Goal: Task Accomplishment & Management: Use online tool/utility

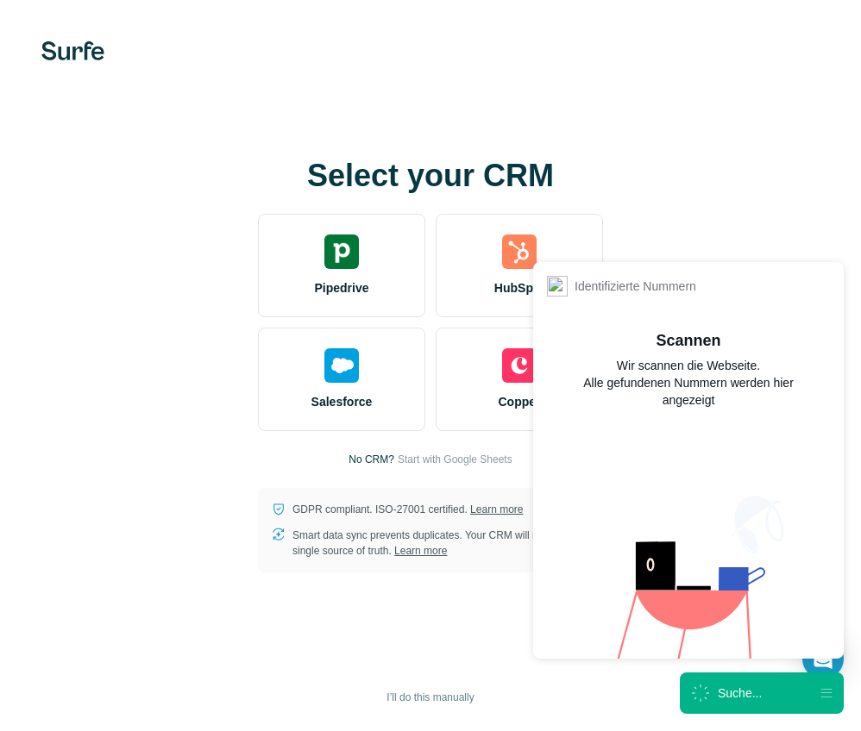
click at [721, 144] on div "Select your CRM Pipedrive HubSpot Salesforce Copper No CRM? Start with Google S…" at bounding box center [430, 365] width 861 height 731
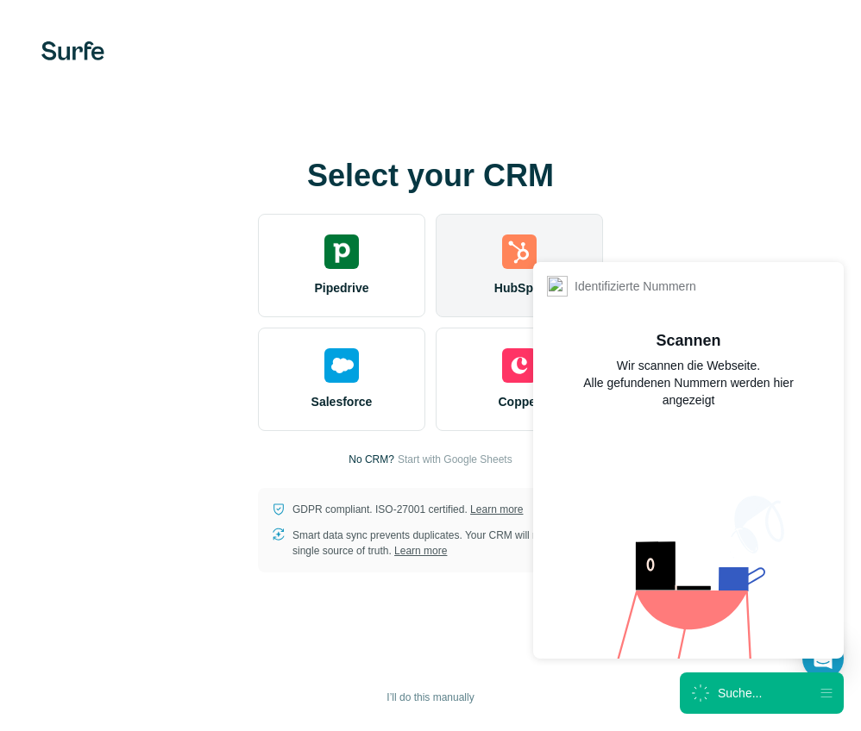
click at [522, 270] on div "HubSpot" at bounding box center [519, 266] width 167 height 104
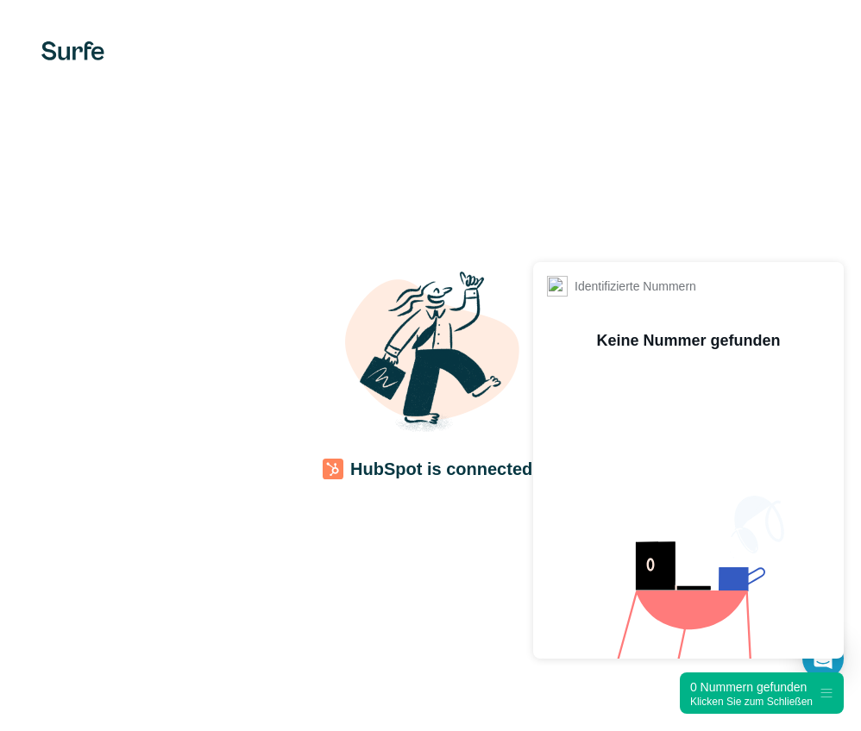
click at [706, 228] on div "HubSpot is connected!" at bounding box center [430, 365] width 861 height 731
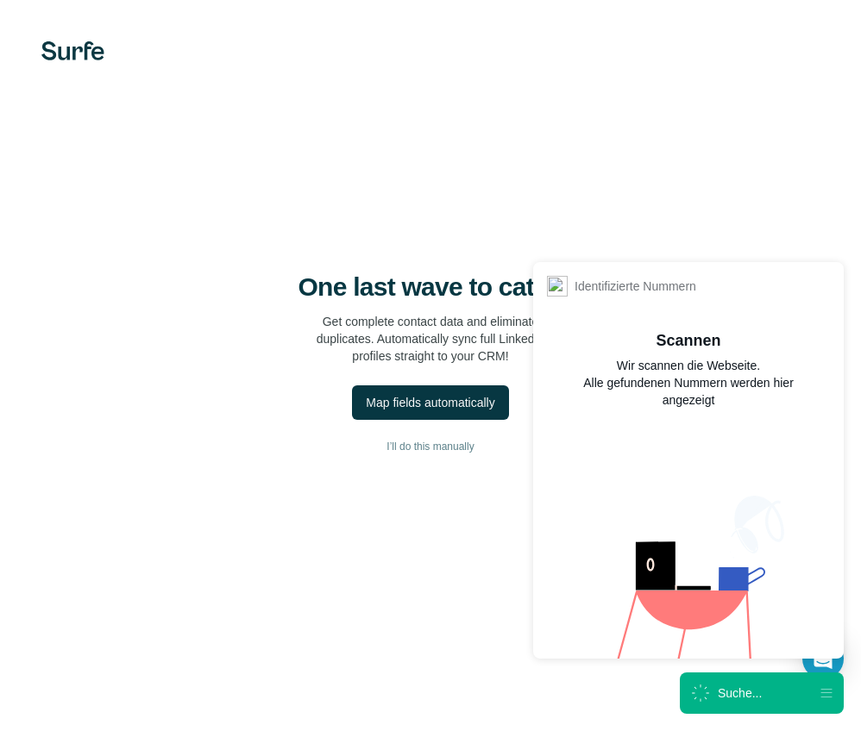
click at [830, 693] on icon at bounding box center [826, 694] width 14 height 14
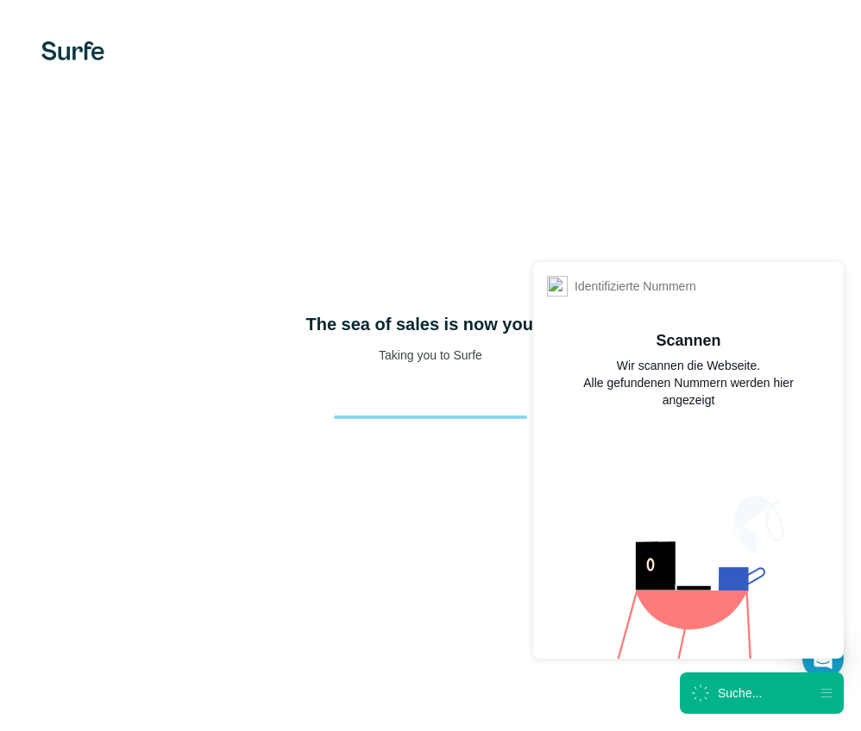
click at [825, 689] on icon at bounding box center [826, 693] width 11 height 9
